Goal: Navigation & Orientation: Find specific page/section

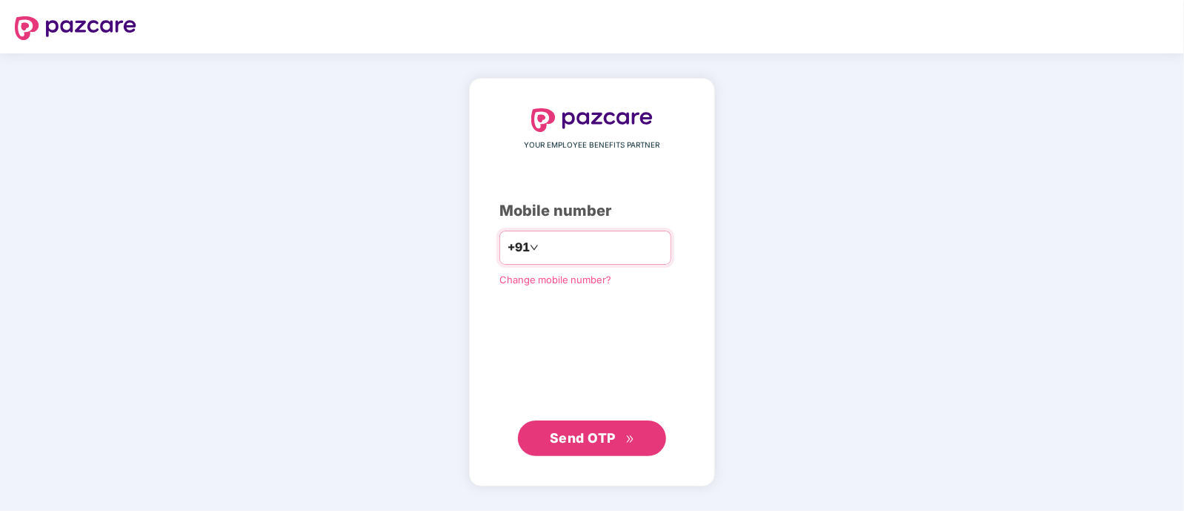
click at [634, 244] on input "number" at bounding box center [603, 248] width 122 height 24
type input "**********"
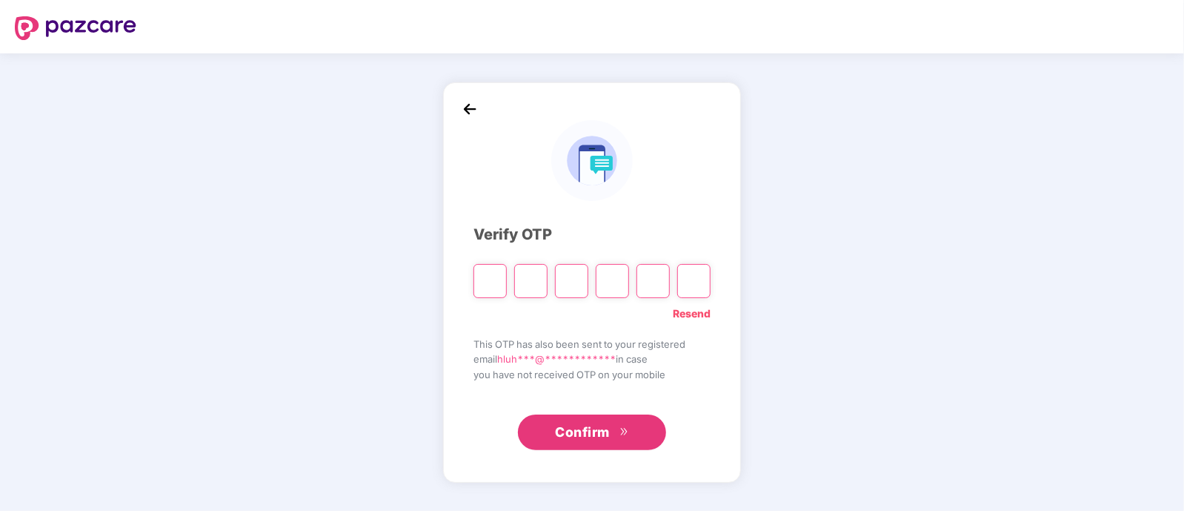
paste input "*"
type input "*"
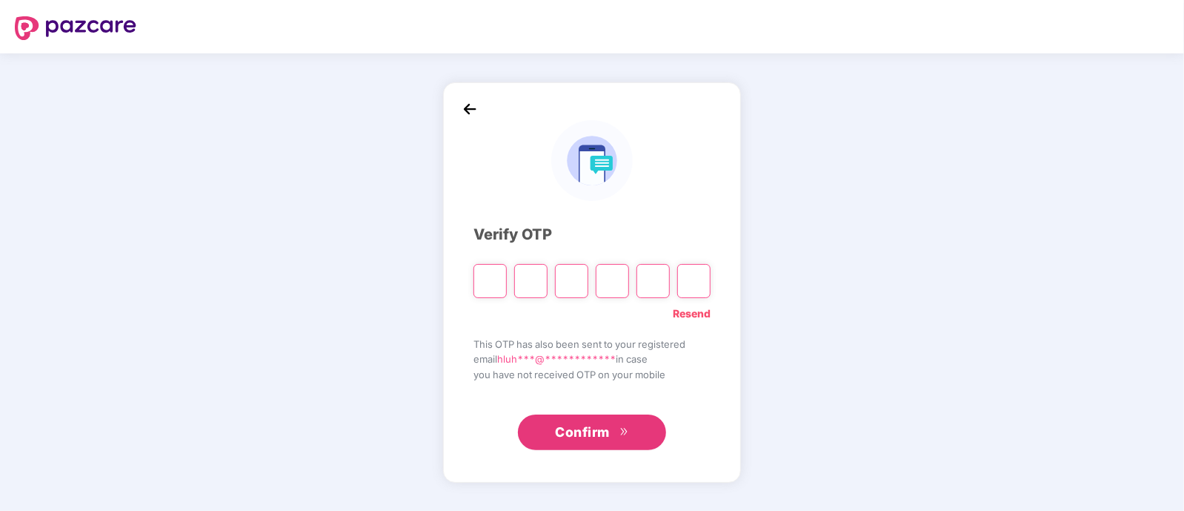
type input "*"
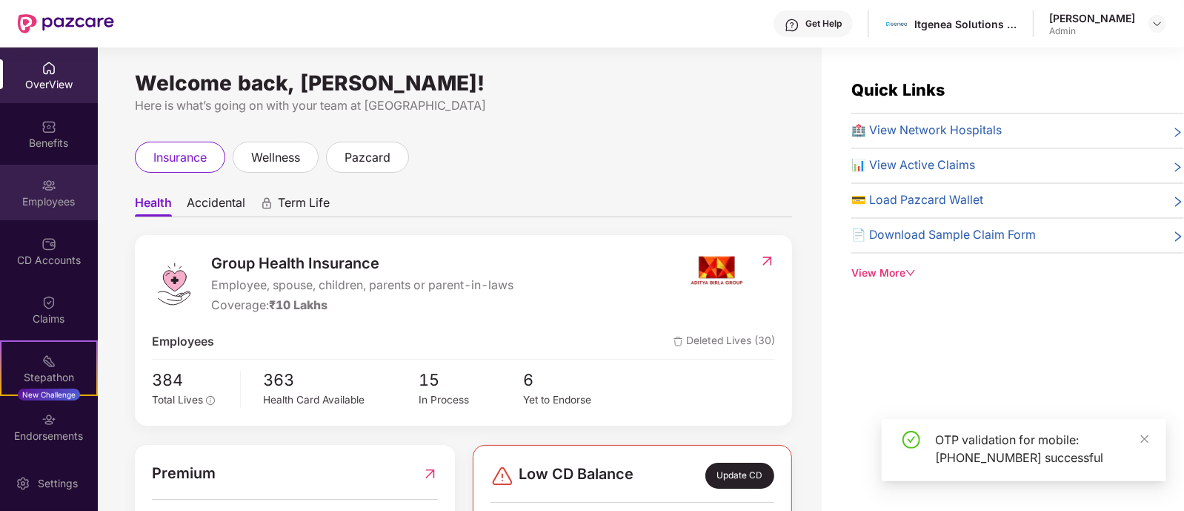
click at [55, 194] on div "Employees" at bounding box center [49, 201] width 98 height 15
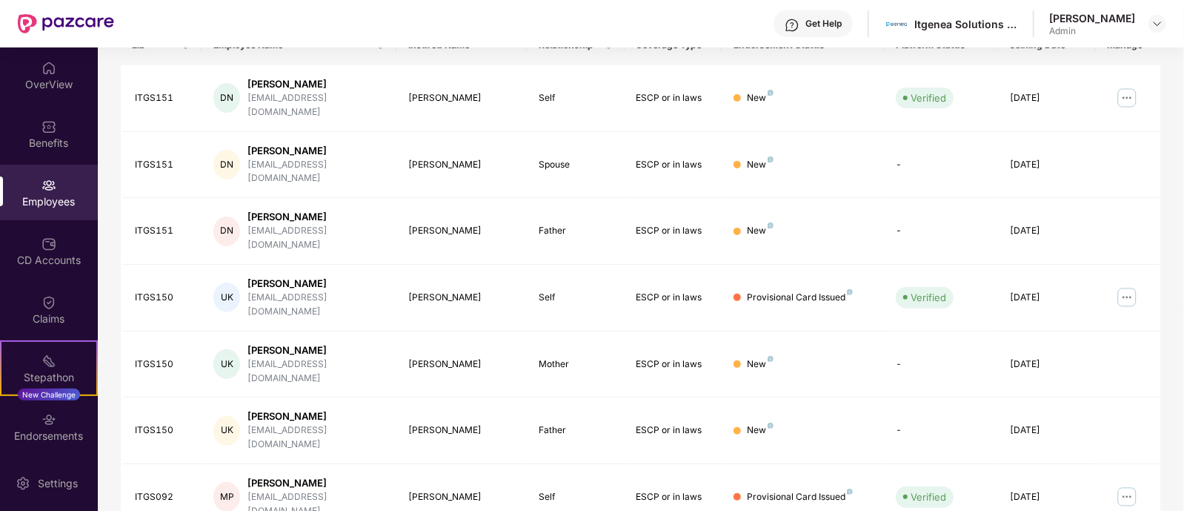
scroll to position [278, 0]
